Goal: Task Accomplishment & Management: Manage account settings

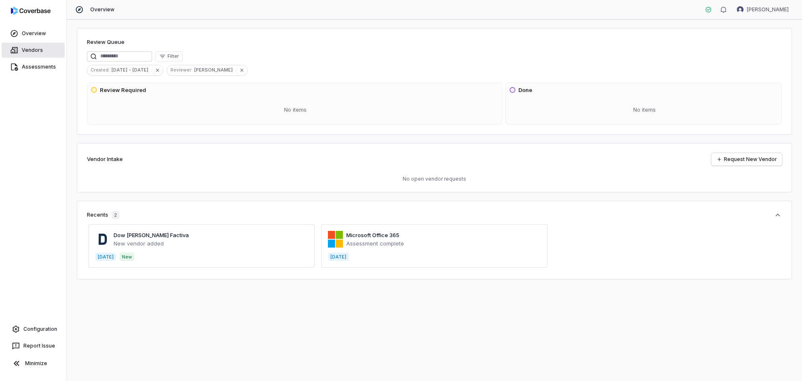
click at [31, 50] on link "Vendors" at bounding box center [33, 50] width 63 height 15
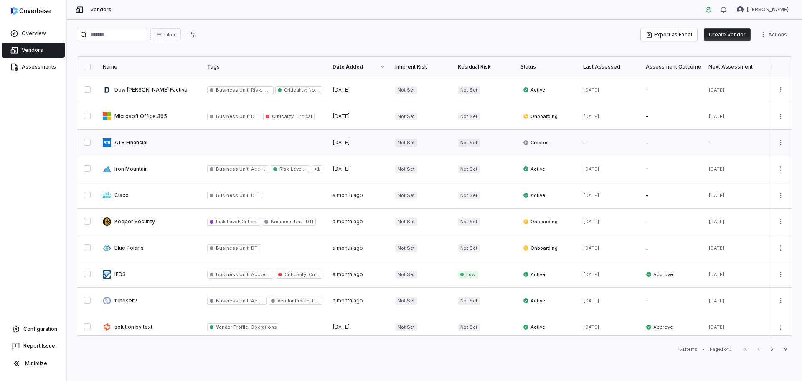
click at [84, 145] on button "button" at bounding box center [87, 142] width 7 height 7
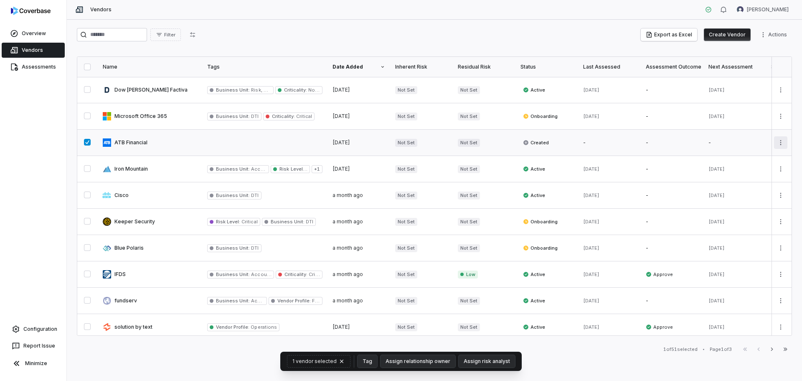
click at [556, 146] on html "Overview Vendors Assessments Configuration Report Issue Minimize Vendors [PERSO…" at bounding box center [401, 190] width 802 height 381
click at [556, 182] on div "Delete" at bounding box center [745, 180] width 71 height 13
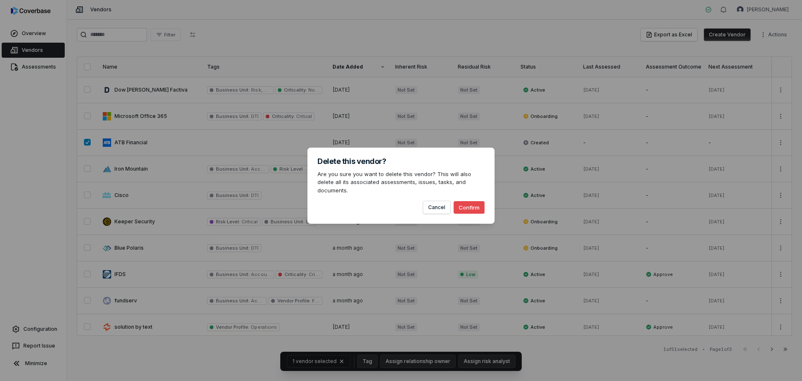
click at [465, 204] on button "Confirm" at bounding box center [469, 207] width 31 height 13
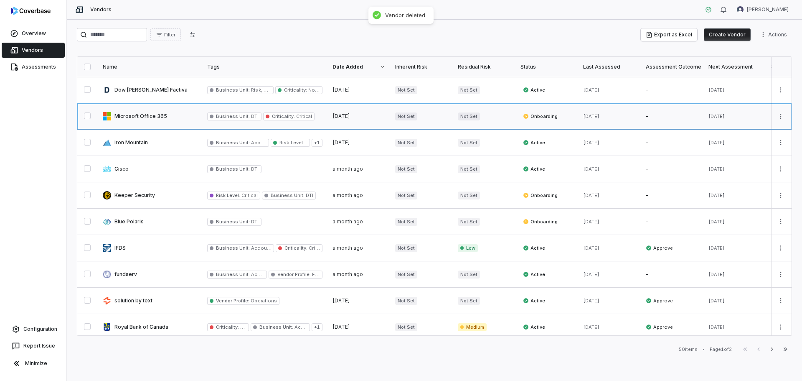
click at [154, 117] on link at bounding box center [150, 116] width 104 height 26
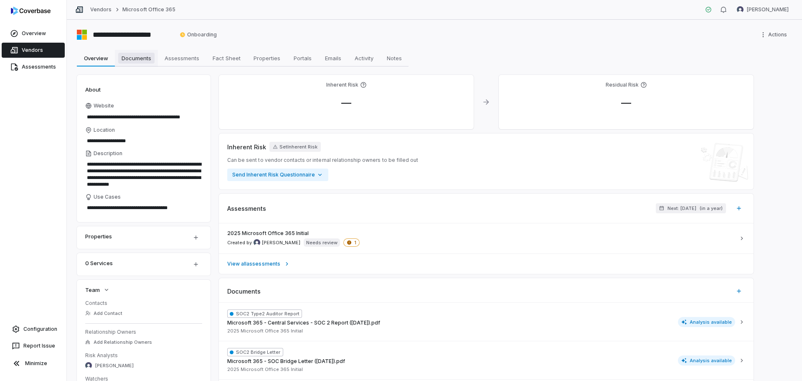
click at [123, 64] on link "Documents Documents" at bounding box center [136, 58] width 43 height 17
type textarea "*"
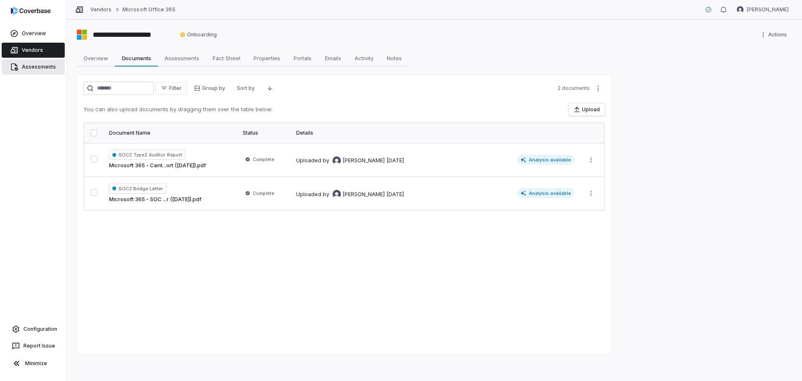
click at [38, 66] on link "Assessments" at bounding box center [33, 66] width 63 height 15
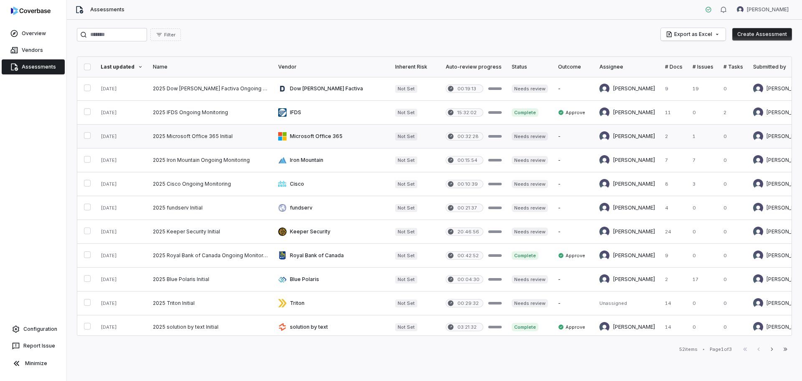
click at [294, 133] on link at bounding box center [331, 136] width 117 height 23
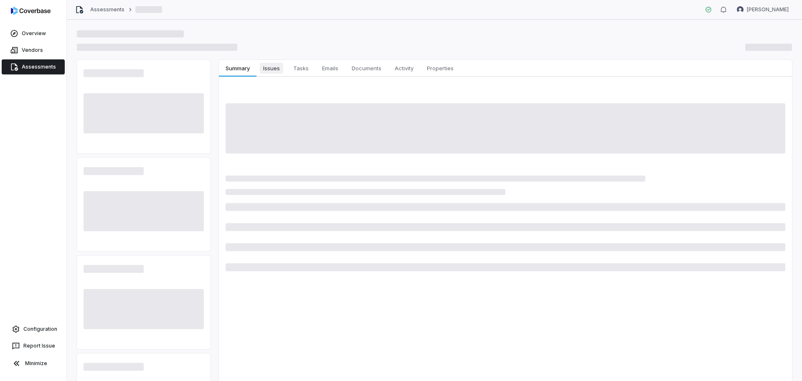
click at [261, 72] on span "Issues" at bounding box center [271, 68] width 23 height 11
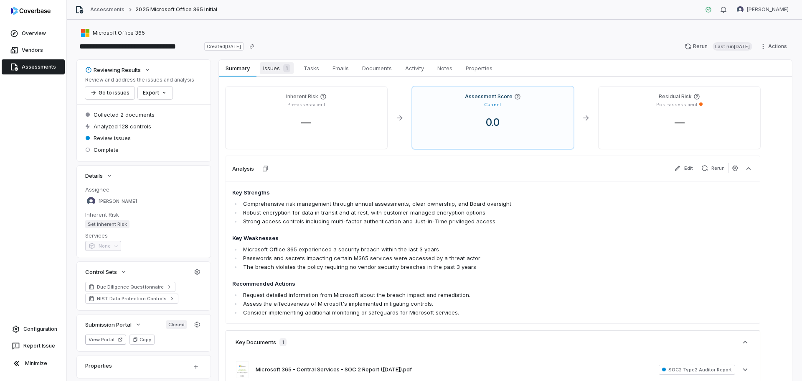
click at [270, 75] on link "Issues 1 Issues 1" at bounding box center [277, 68] width 41 height 17
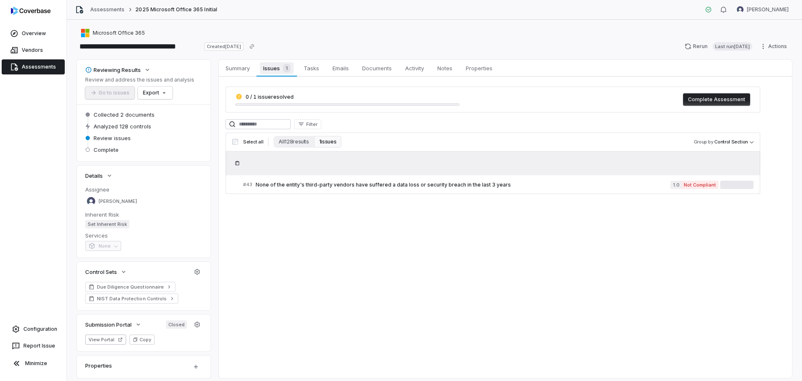
click at [272, 71] on span "Issues 1" at bounding box center [276, 68] width 33 height 12
click at [324, 186] on span "None of the entity's third-party vendors have suffered a data loss or security …" at bounding box center [463, 184] width 415 height 7
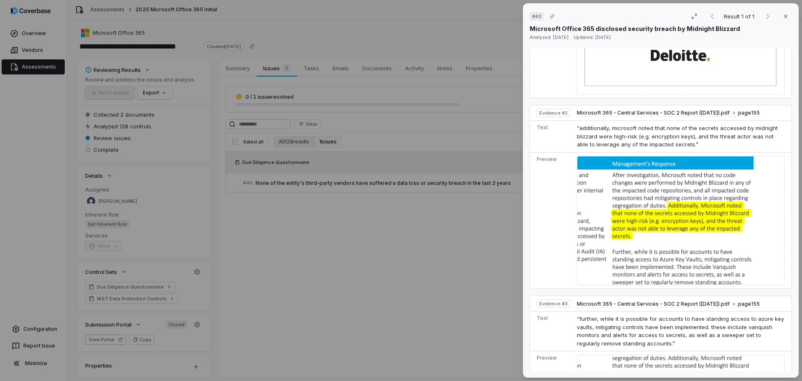
scroll to position [982, 0]
